Goal: Task Accomplishment & Management: Manage account settings

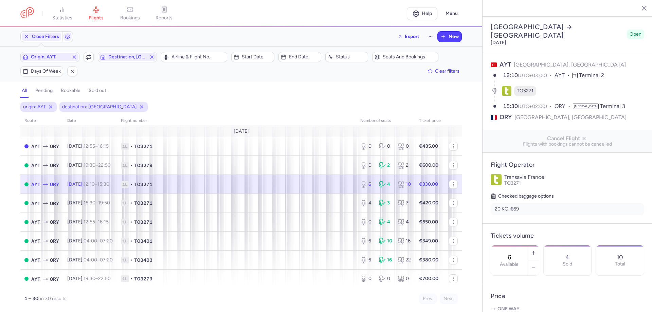
select select "days"
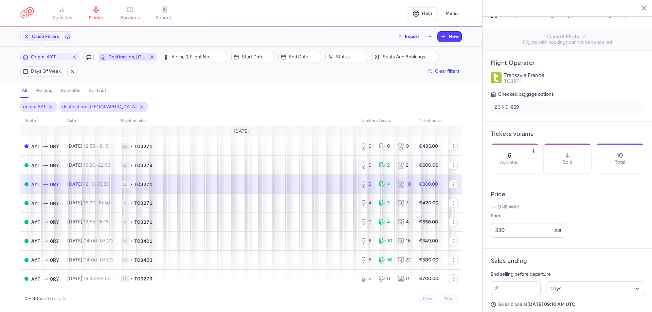
click at [130, 56] on span "Destination, [GEOGRAPHIC_DATA]" at bounding box center [127, 56] width 38 height 5
click at [129, 91] on input "-searchbox" at bounding box center [149, 92] width 83 height 7
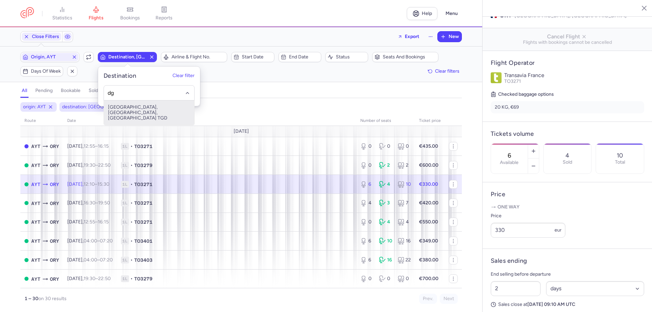
type input "dg"
click at [126, 97] on div at bounding box center [149, 92] width 91 height 15
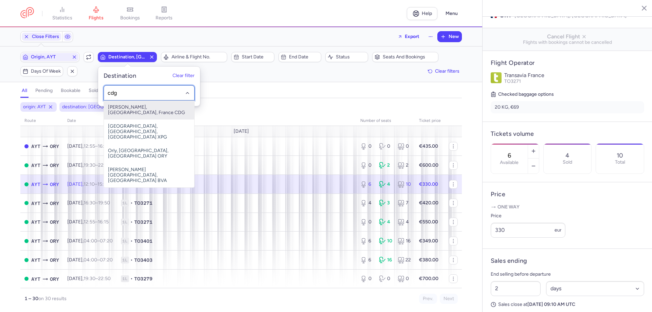
click at [140, 105] on span "[PERSON_NAME], [GEOGRAPHIC_DATA], France CDG" at bounding box center [149, 110] width 90 height 19
type input "cdg"
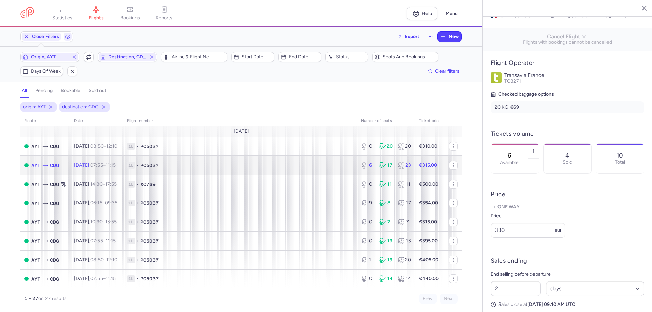
click at [300, 162] on span "1L • PC5037" at bounding box center [240, 165] width 226 height 7
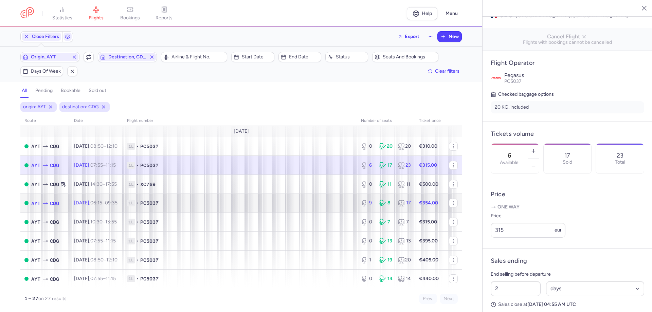
click at [306, 206] on span "1L • PC5037" at bounding box center [240, 203] width 226 height 7
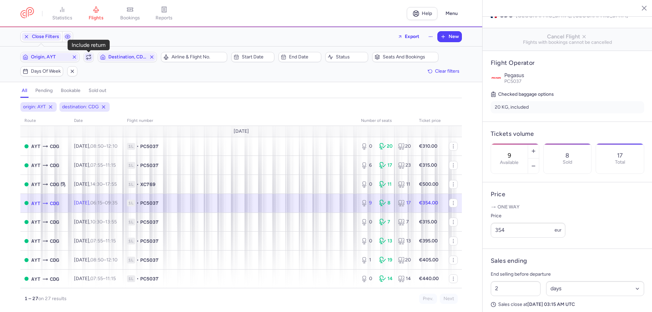
click at [89, 56] on icon "button" at bounding box center [89, 55] width 4 height 1
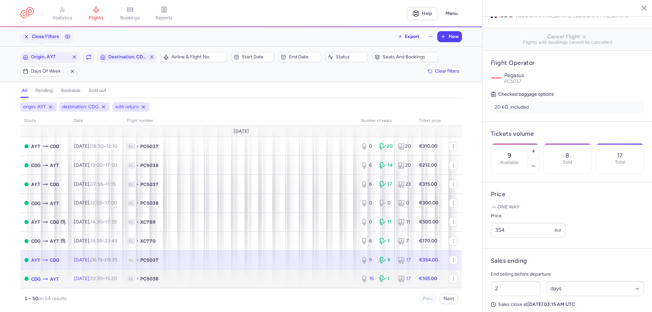
click at [117, 278] on span "10:30 – 15:20 +0" at bounding box center [103, 279] width 27 height 6
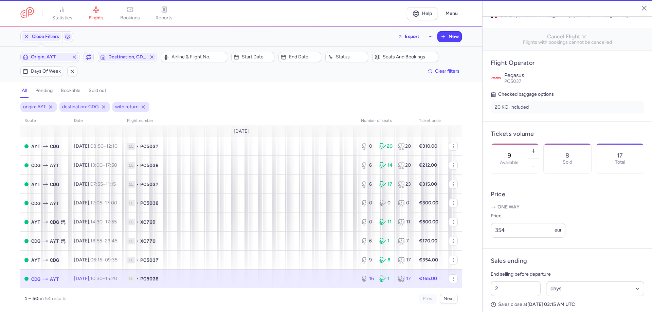
type input "16"
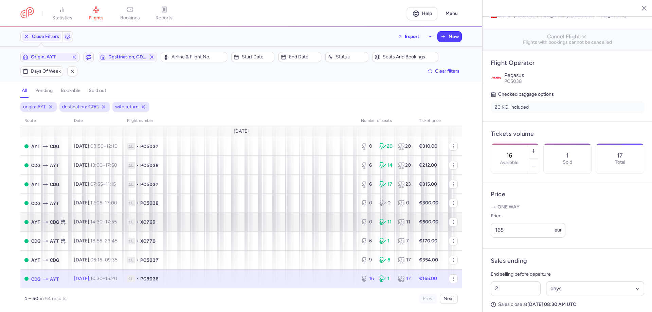
scroll to position [34, 0]
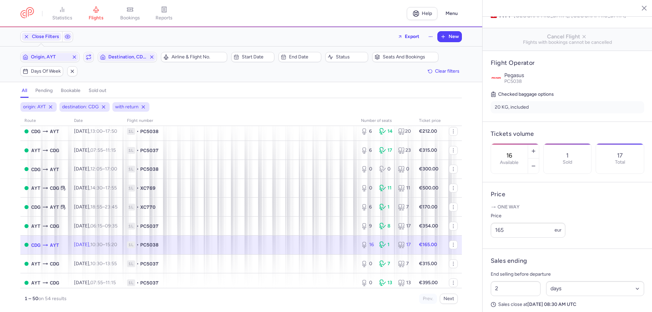
click at [298, 244] on span "1L • PC5038" at bounding box center [240, 244] width 226 height 7
drag, startPoint x: 507, startPoint y: 237, endPoint x: 499, endPoint y: 238, distance: 7.9
click at [499, 238] on input "165" at bounding box center [528, 230] width 75 height 15
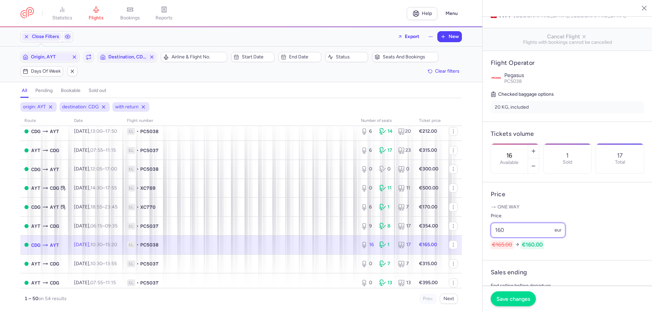
type input "160"
click at [511, 294] on button "Save changes" at bounding box center [513, 298] width 45 height 15
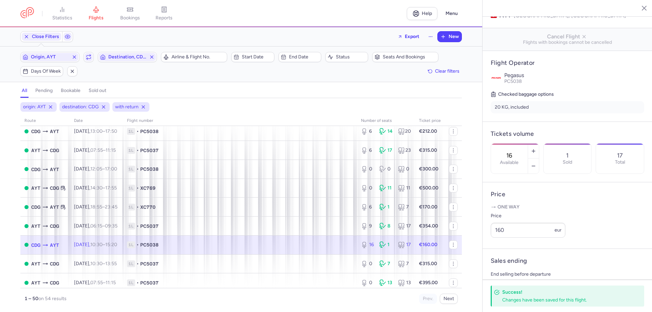
drag, startPoint x: 322, startPoint y: 243, endPoint x: 331, endPoint y: 241, distance: 9.4
click at [323, 243] on span "1L • PC5038" at bounding box center [240, 244] width 226 height 7
drag, startPoint x: 505, startPoint y: 239, endPoint x: 498, endPoint y: 240, distance: 6.5
click at [498, 238] on input "160" at bounding box center [528, 230] width 75 height 15
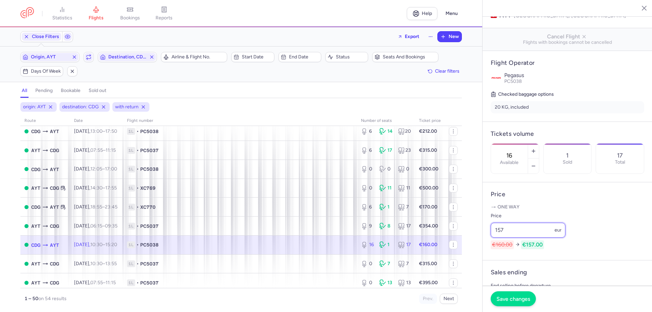
type input "157"
click at [510, 298] on span "Save changes" at bounding box center [513, 299] width 34 height 6
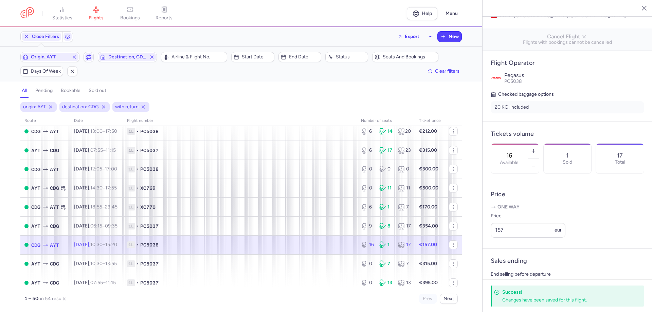
click at [336, 243] on span "1L • PC5038" at bounding box center [240, 244] width 226 height 7
drag, startPoint x: 521, startPoint y: 237, endPoint x: 476, endPoint y: 234, distance: 45.6
click at [476, 234] on div "statistics flights bookings reports Help Menu Close Filters Export New Filters …" at bounding box center [326, 156] width 652 height 312
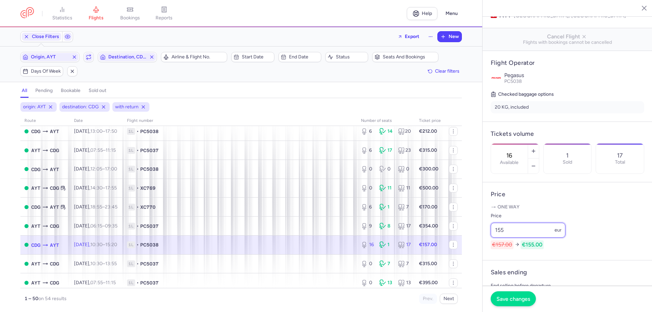
type input "155"
click at [511, 305] on button "Save changes" at bounding box center [513, 298] width 45 height 15
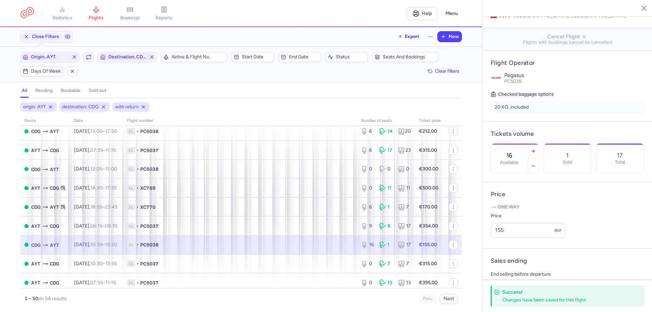
click at [415, 239] on td "1L • PC5038" at bounding box center [430, 244] width 30 height 19
drag, startPoint x: 509, startPoint y: 236, endPoint x: 497, endPoint y: 237, distance: 11.9
click at [497, 237] on input "155" at bounding box center [528, 230] width 75 height 15
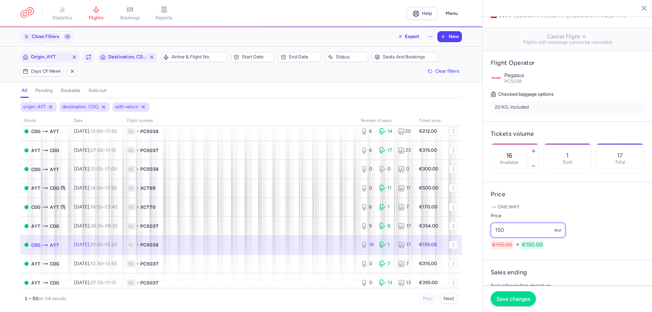
type input "150"
click at [524, 304] on button "Save changes" at bounding box center [513, 298] width 45 height 15
